Goal: Information Seeking & Learning: Learn about a topic

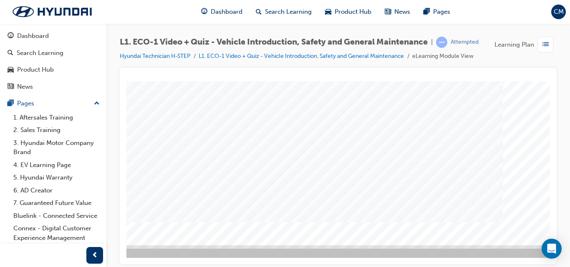
scroll to position [136, 150]
drag, startPoint x: 418, startPoint y: 260, endPoint x: 680, endPoint y: 337, distance: 272.9
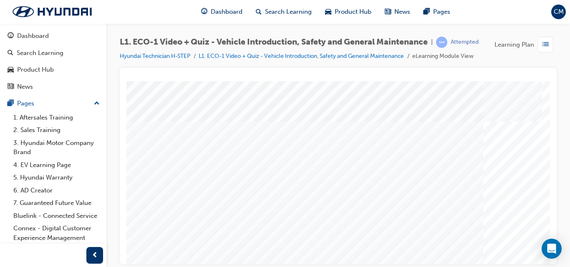
scroll to position [0, 150]
drag, startPoint x: 421, startPoint y: 261, endPoint x: 672, endPoint y: 322, distance: 258.5
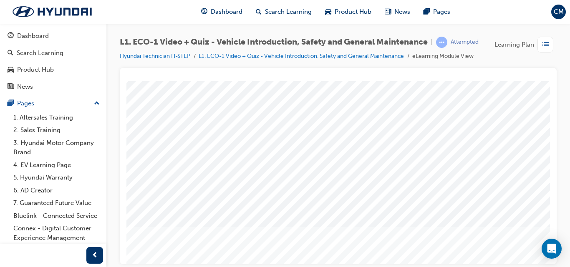
scroll to position [125, 0]
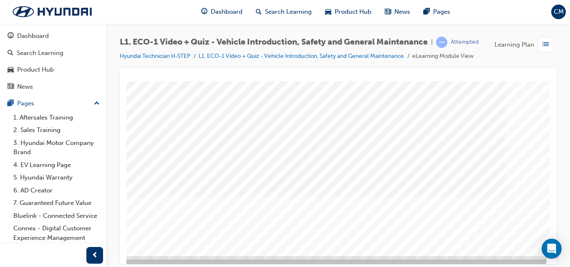
drag, startPoint x: 419, startPoint y: 261, endPoint x: 695, endPoint y: 332, distance: 285.0
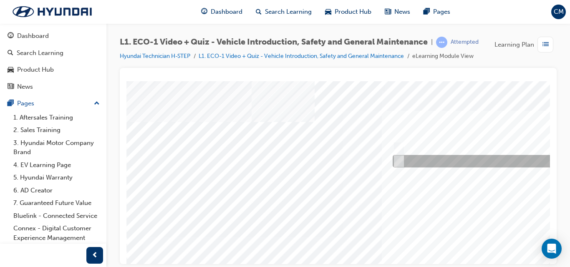
click at [397, 163] on input "No" at bounding box center [396, 161] width 9 height 9
radio input "true"
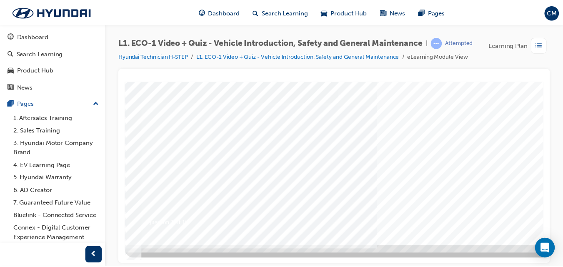
scroll to position [136, 0]
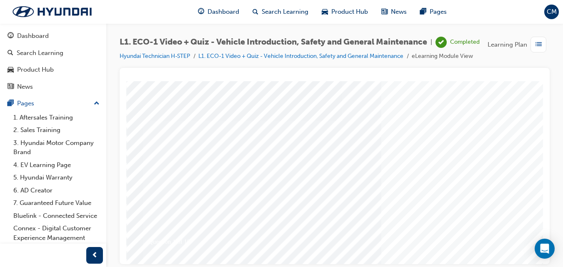
scroll to position [125, 0]
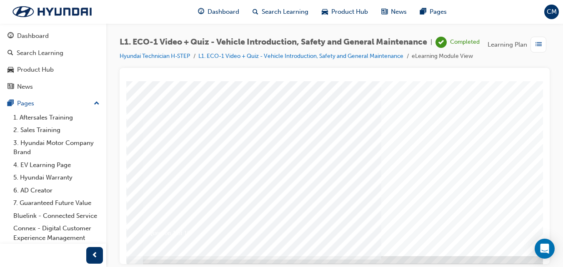
click at [471, 218] on div at bounding box center [409, 106] width 567 height 300
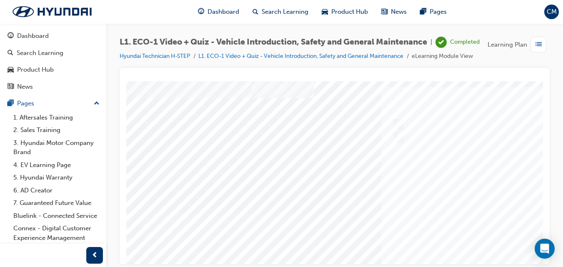
scroll to position [0, 0]
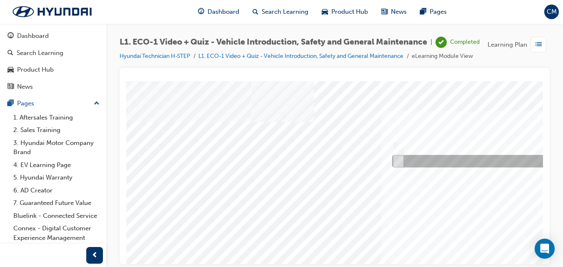
drag, startPoint x: 397, startPoint y: 162, endPoint x: 397, endPoint y: 168, distance: 5.8
click at [397, 163] on input "No" at bounding box center [396, 161] width 9 height 9
radio input "true"
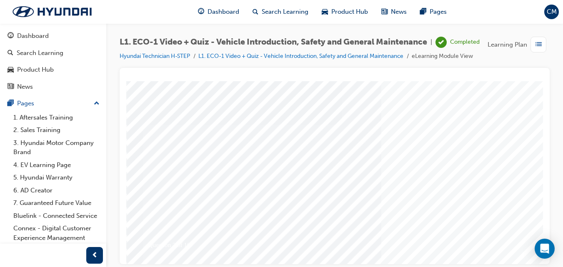
scroll to position [136, 0]
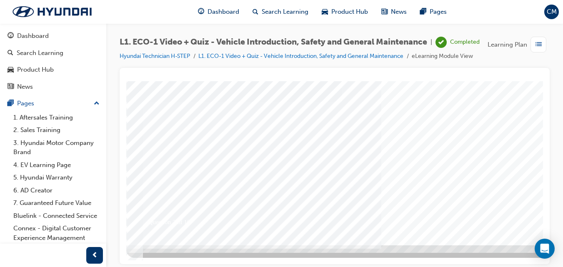
drag, startPoint x: 467, startPoint y: 251, endPoint x: 520, endPoint y: 258, distance: 53.3
drag, startPoint x: 409, startPoint y: 261, endPoint x: 692, endPoint y: 344, distance: 295.6
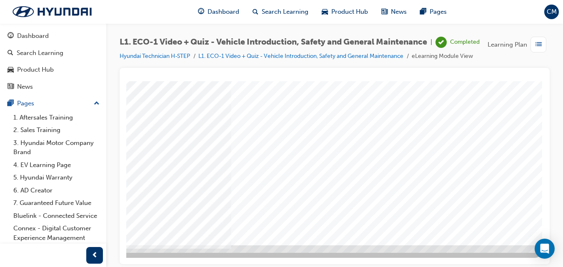
click at [371, 219] on div at bounding box center [259, 95] width 567 height 300
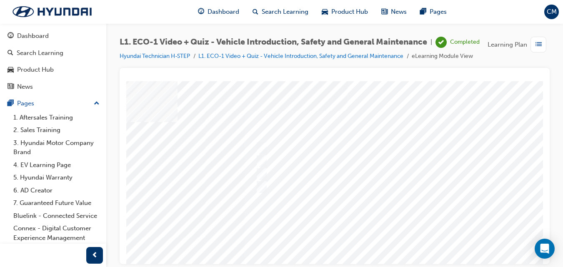
scroll to position [0, 143]
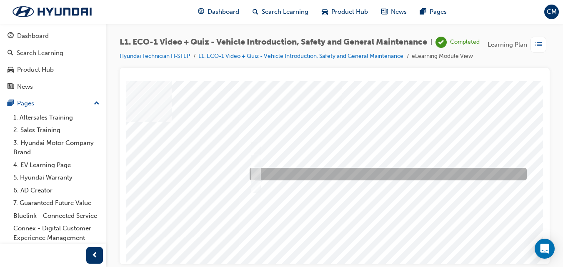
click at [256, 173] on input "Immediately advise an Eco Vehicle Specialist Technician." at bounding box center [254, 174] width 9 height 9
radio input "true"
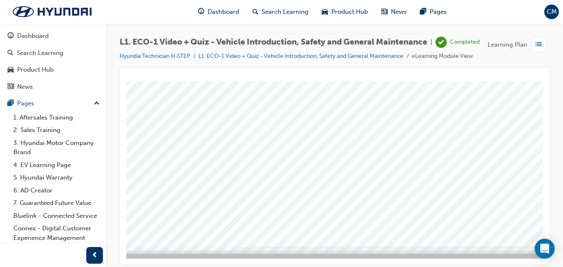
scroll to position [136, 143]
click at [458, 208] on div at bounding box center [267, 95] width 567 height 300
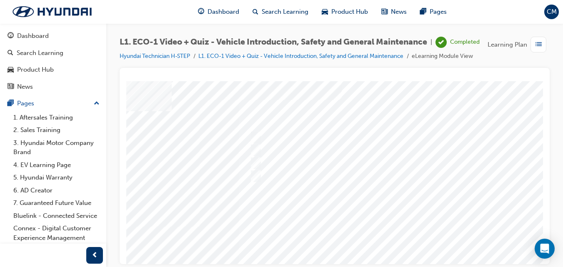
scroll to position [0, 0]
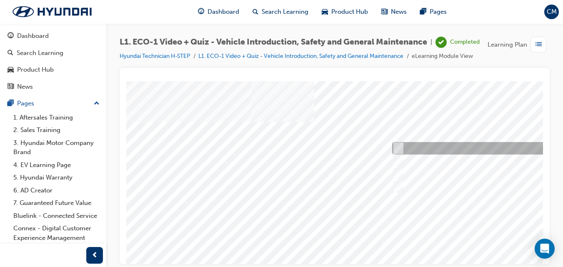
click at [402, 148] on div at bounding box center [528, 148] width 277 height 13
radio input "true"
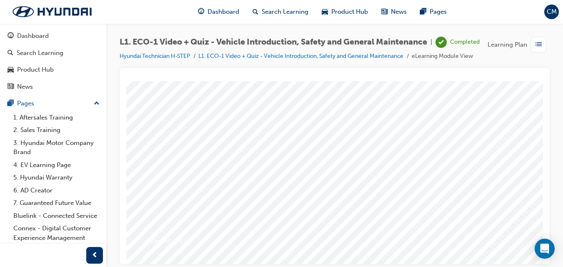
scroll to position [125, 0]
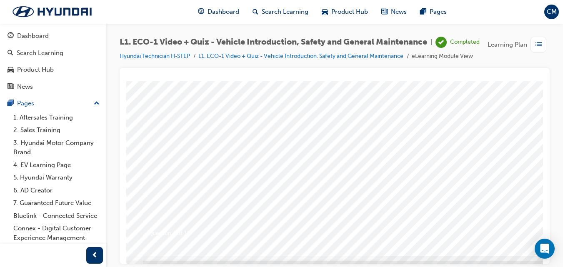
click at [478, 224] on div at bounding box center [409, 106] width 567 height 300
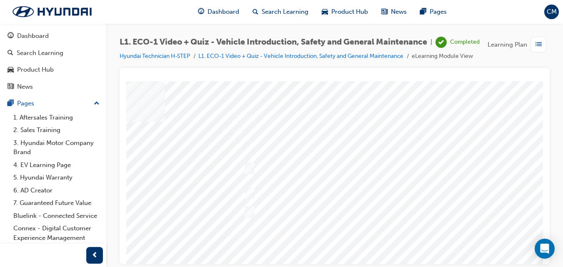
scroll to position [0, 156]
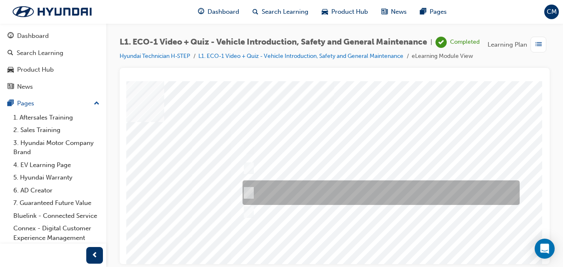
click at [243, 193] on input "Red means High Voltage is present, and orange means High Voltage may be present." at bounding box center [247, 192] width 9 height 9
radio input "true"
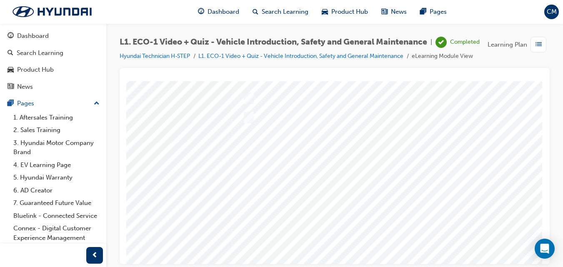
scroll to position [136, 156]
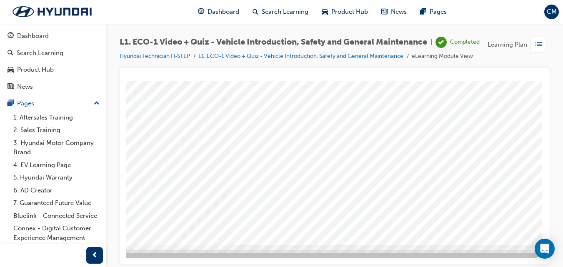
click at [326, 214] on div at bounding box center [259, 95] width 567 height 300
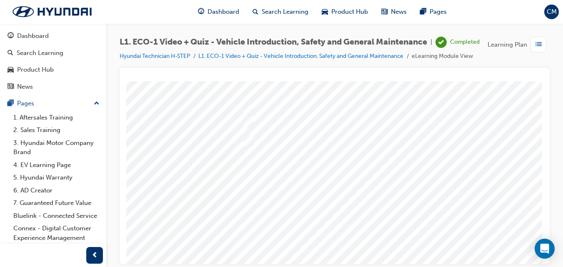
scroll to position [55, 156]
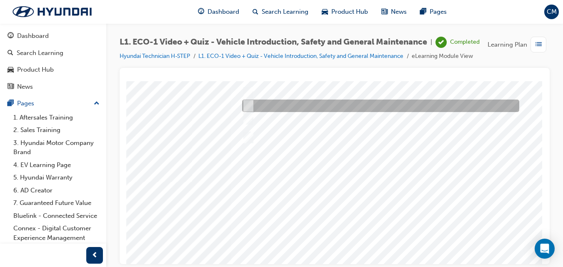
click at [242, 103] on input "Under the instruction of an Eco Vehicle Specialist Technician." at bounding box center [246, 105] width 9 height 9
radio input "true"
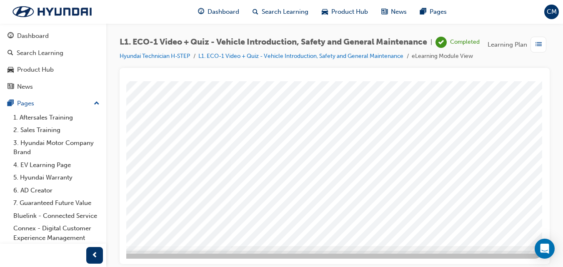
scroll to position [136, 156]
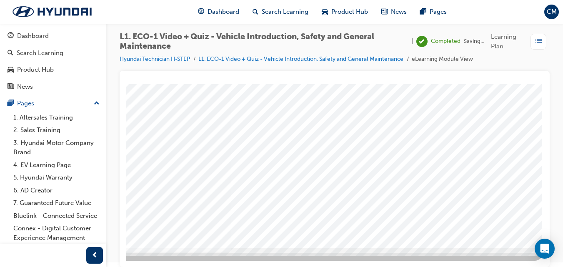
click at [332, 216] on div at bounding box center [259, 98] width 567 height 300
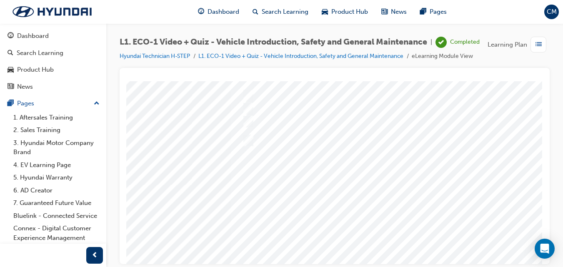
scroll to position [0, 0]
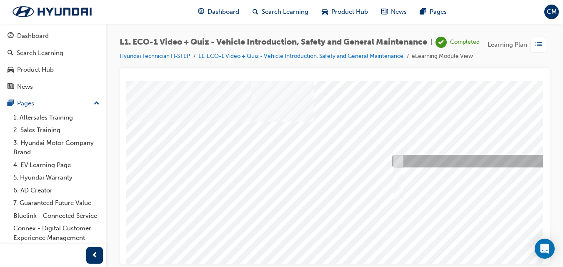
click at [399, 162] on input "No." at bounding box center [396, 161] width 9 height 9
radio input "true"
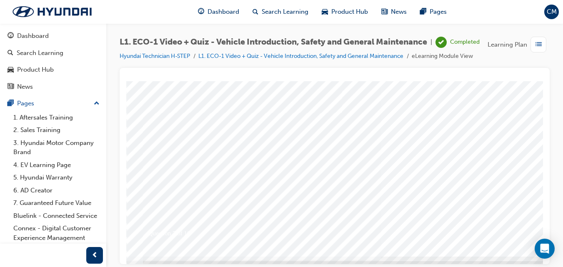
scroll to position [125, 0]
click at [480, 220] on div at bounding box center [409, 106] width 567 height 300
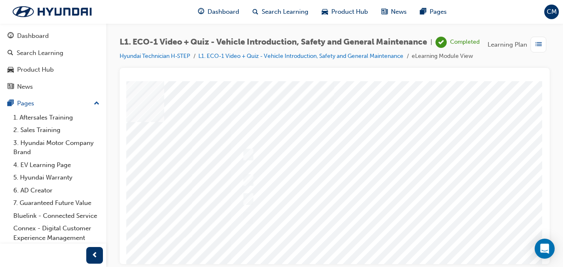
scroll to position [0, 156]
click at [261, 233] on div "Question 8 of 10" at bounding box center [259, 231] width 567 height 300
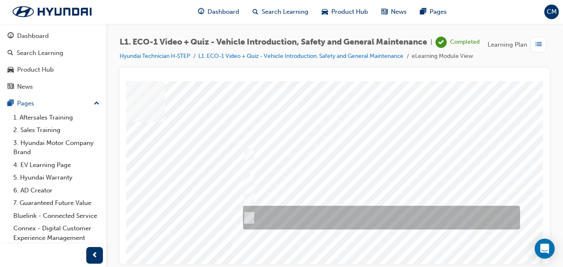
click at [251, 218] on input "Yes, if no HV faults are present, and a visual inspection has been performed." at bounding box center [247, 217] width 9 height 9
radio input "true"
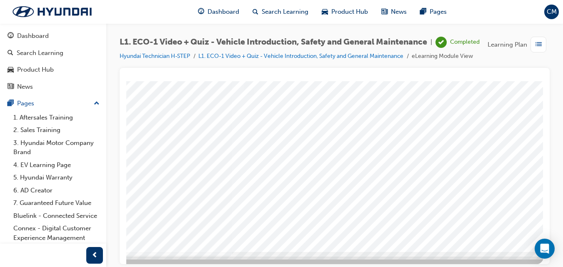
scroll to position [136, 149]
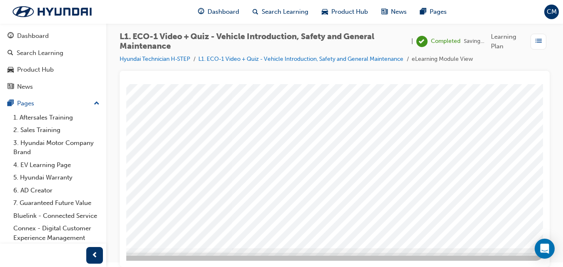
click at [335, 226] on div at bounding box center [260, 98] width 567 height 300
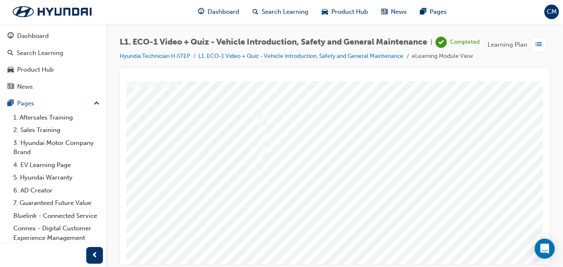
scroll to position [11, 136]
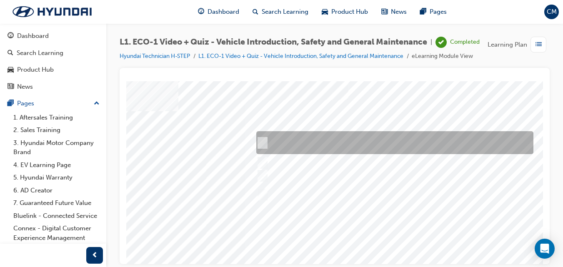
click at [266, 144] on div at bounding box center [392, 142] width 277 height 23
radio input "true"
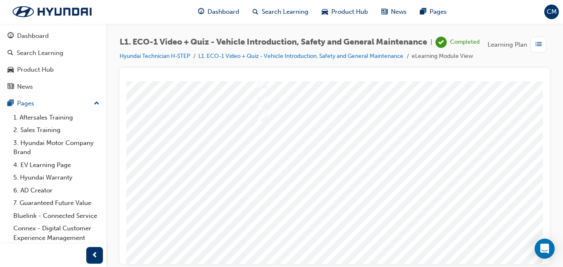
scroll to position [136, 136]
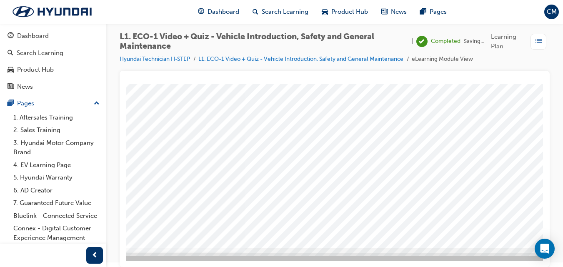
click at [342, 216] on div at bounding box center [273, 98] width 567 height 300
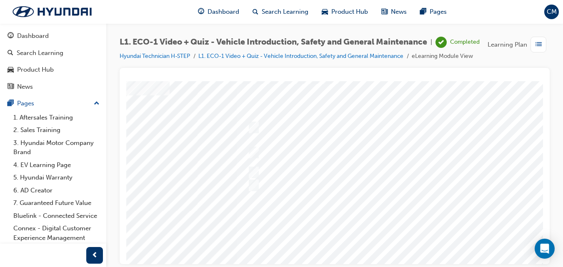
scroll to position [42, 145]
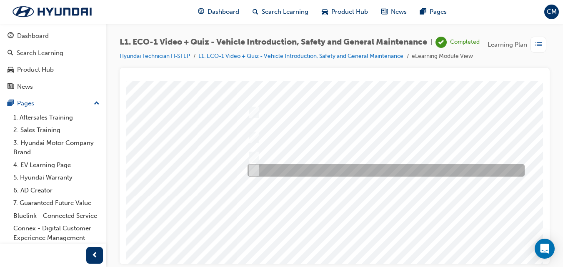
click at [259, 169] on div at bounding box center [384, 170] width 277 height 13
radio input "true"
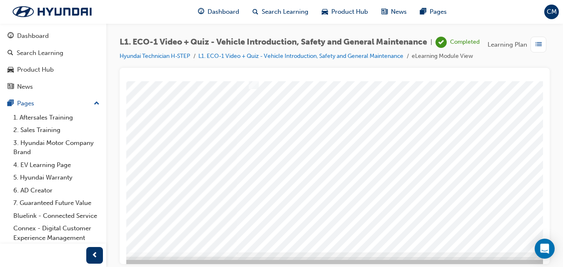
scroll to position [136, 145]
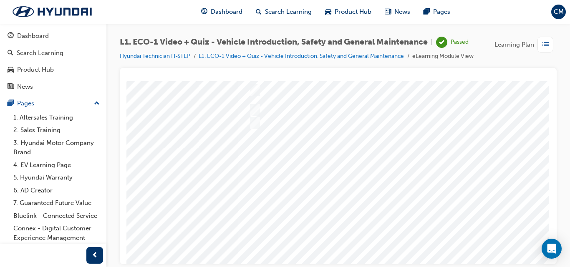
scroll to position [136, 148]
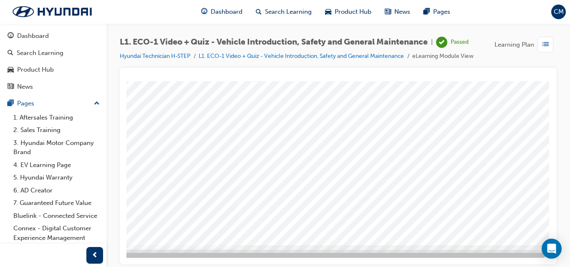
click at [419, 141] on div at bounding box center [265, 95] width 567 height 300
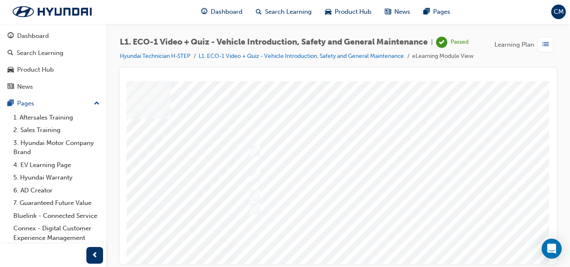
scroll to position [0, 148]
click at [322, 239] on div "10 10 100% 1 Congratulations, you passed the quiz! You are now an Eco Vehicle G…" at bounding box center [262, 231] width 567 height 300
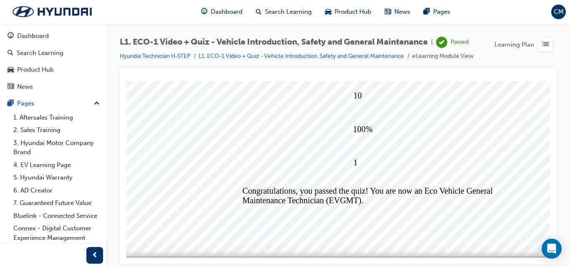
scroll to position [136, 94]
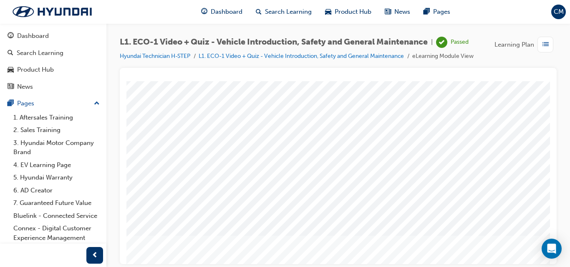
scroll to position [136, 0]
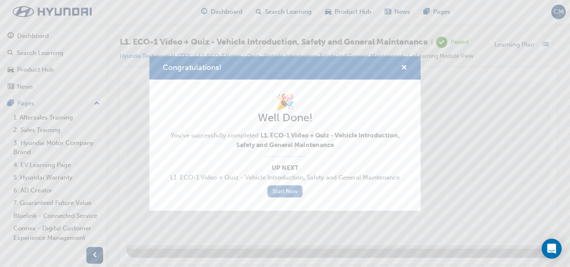
click at [286, 189] on link "Start Now" at bounding box center [284, 192] width 35 height 12
click at [282, 192] on link "Start Now" at bounding box center [284, 192] width 35 height 12
click at [285, 191] on link "Start Now" at bounding box center [284, 192] width 35 height 12
click at [284, 190] on link "Start Now" at bounding box center [284, 192] width 35 height 12
click at [404, 65] on span "cross-icon" at bounding box center [404, 69] width 6 height 8
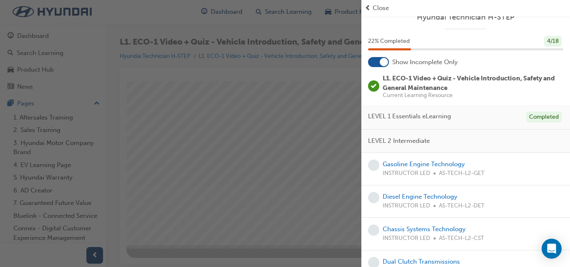
scroll to position [0, 0]
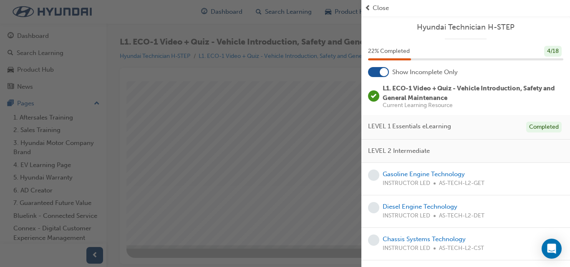
click at [383, 8] on span "Close" at bounding box center [380, 8] width 16 height 10
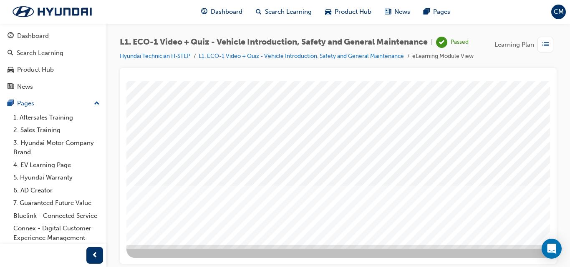
click at [524, 42] on span "Learning Plan" at bounding box center [514, 45] width 40 height 10
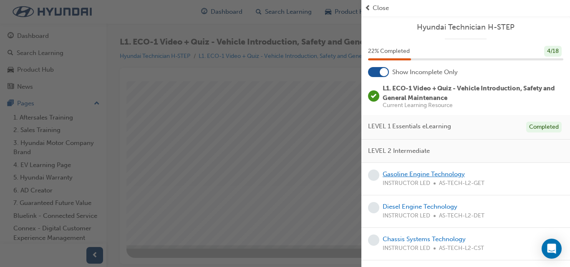
click at [412, 178] on link "Gasoline Engine Technology" at bounding box center [423, 175] width 82 height 8
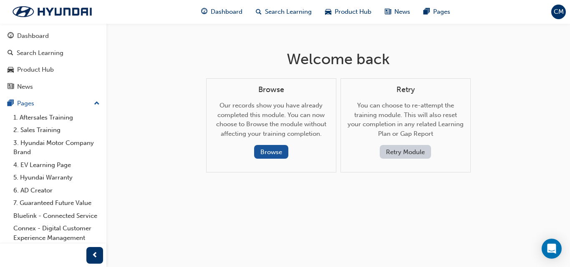
click at [562, 13] on span "CM" at bounding box center [558, 12] width 10 height 10
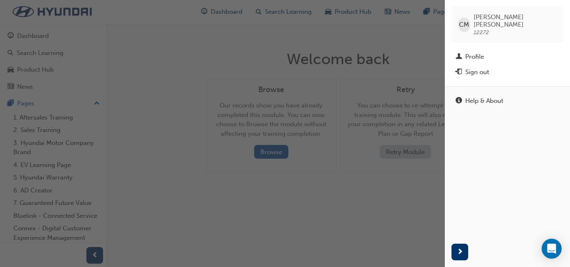
click at [319, 112] on div "button" at bounding box center [222, 133] width 445 height 267
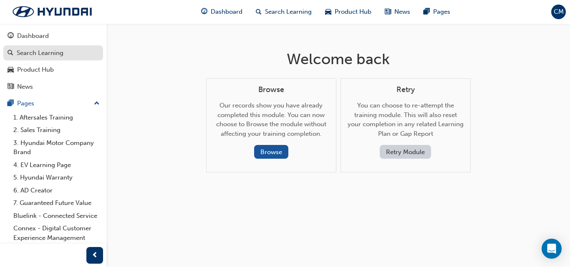
click at [43, 53] on div "Search Learning" at bounding box center [40, 53] width 47 height 10
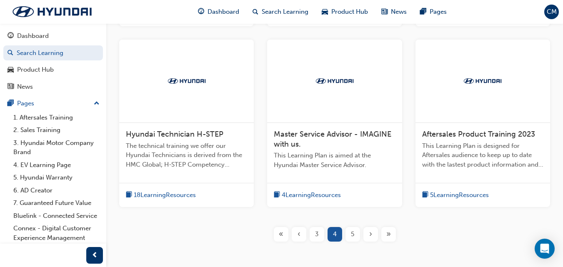
scroll to position [334, 0]
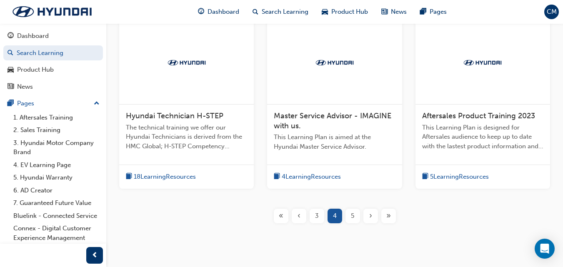
click at [189, 147] on span "The technical training we offer our Hyundai Technicians is derived from the HMC…" at bounding box center [186, 137] width 121 height 28
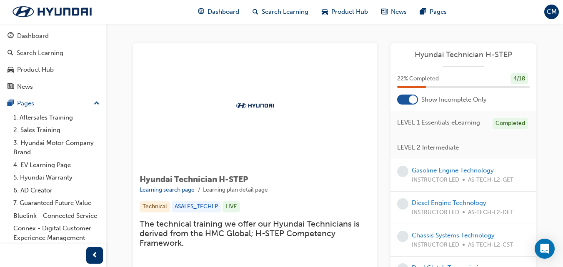
click at [400, 98] on div at bounding box center [407, 100] width 21 height 10
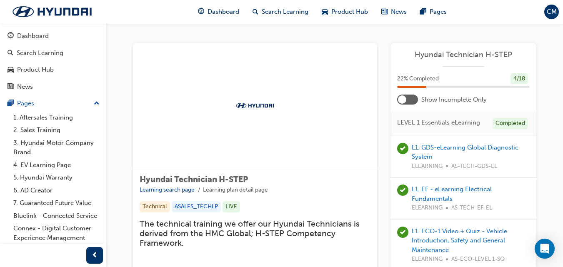
click at [221, 129] on div at bounding box center [255, 105] width 244 height 125
